Goal: Transaction & Acquisition: Book appointment/travel/reservation

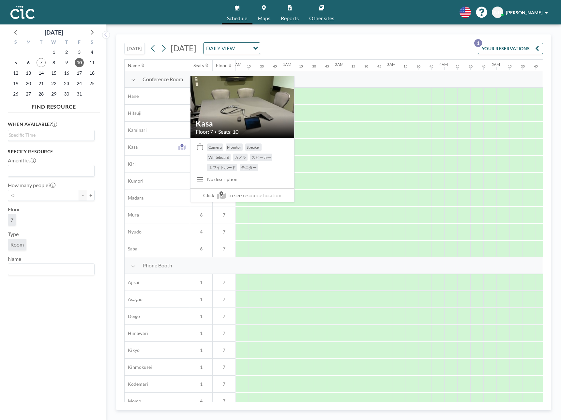
scroll to position [0, 945]
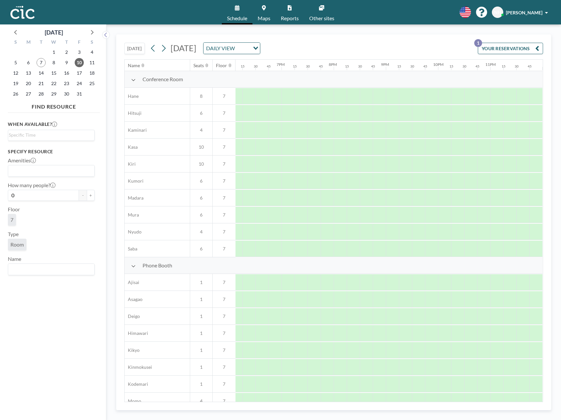
click at [138, 48] on button "[DATE]" at bounding box center [134, 48] width 21 height 11
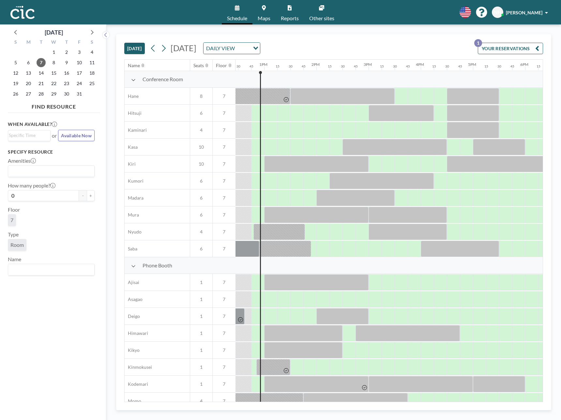
scroll to position [0, 652]
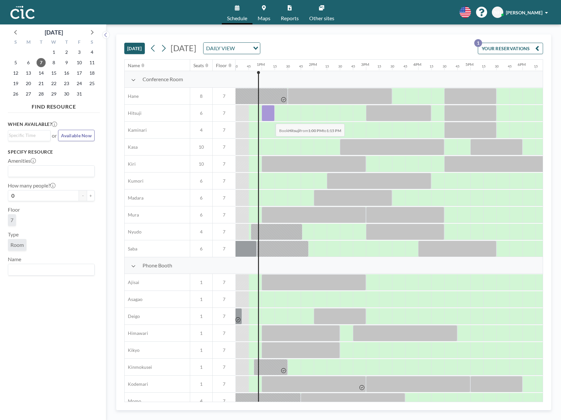
click at [270, 119] on div at bounding box center [268, 113] width 13 height 16
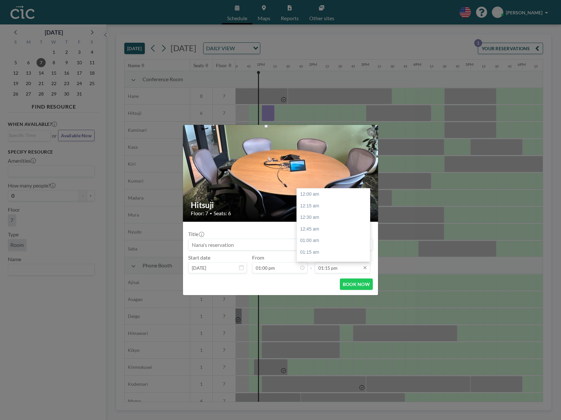
scroll to position [615, 0]
click at [314, 228] on div "02:00 pm" at bounding box center [333, 229] width 73 height 12
type input "02:00 pm"
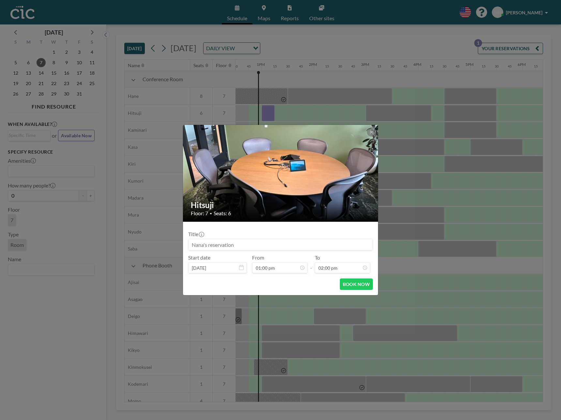
scroll to position [650, 0]
click at [363, 282] on button "BOOK NOW" at bounding box center [356, 283] width 33 height 11
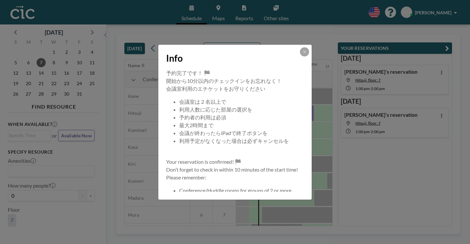
scroll to position [0, 652]
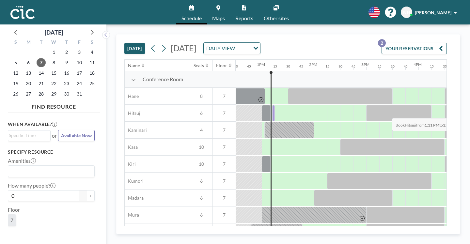
click at [272, 113] on div at bounding box center [273, 113] width 3 height 16
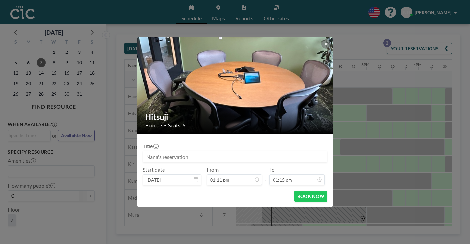
scroll to position [615, 0]
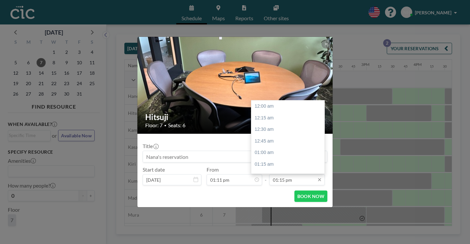
click at [296, 182] on input "01:15 pm" at bounding box center [296, 179] width 55 height 11
click at [270, 142] on div "02:00 pm" at bounding box center [287, 141] width 73 height 12
type input "02:00 pm"
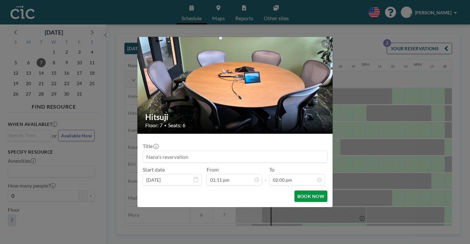
scroll to position [650, 0]
click at [302, 196] on button "BOOK NOW" at bounding box center [310, 195] width 33 height 11
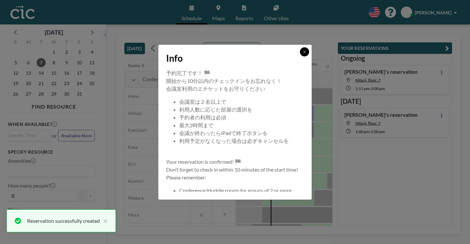
click at [303, 51] on icon at bounding box center [304, 52] width 4 height 4
